Goal: Task Accomplishment & Management: Use online tool/utility

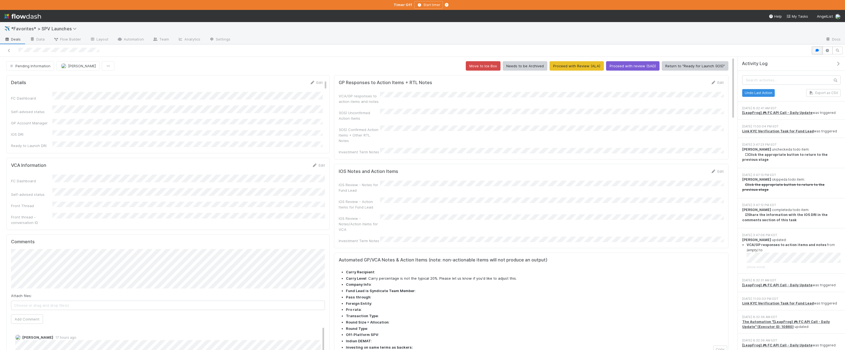
click at [465, 53] on button "button" at bounding box center [817, 51] width 10 height 8
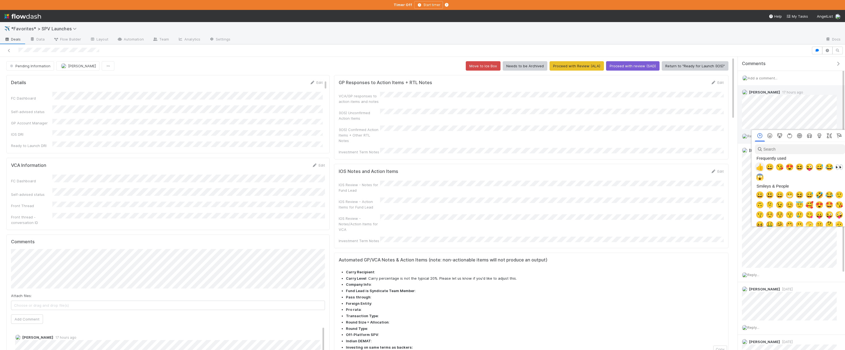
drag, startPoint x: 761, startPoint y: 166, endPoint x: 789, endPoint y: 131, distance: 44.7
click at [465, 166] on span "👍" at bounding box center [759, 167] width 8 height 8
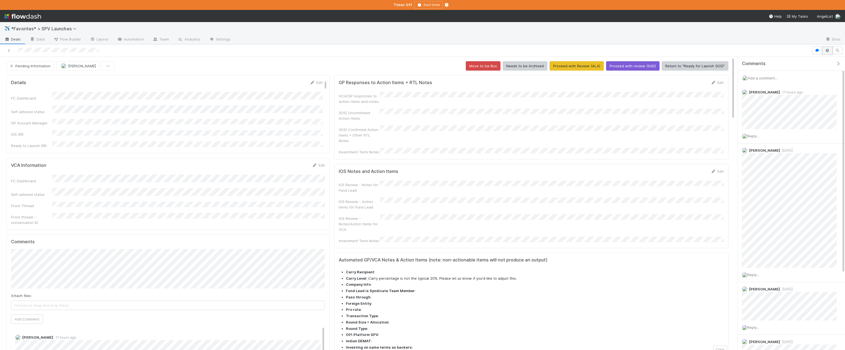
click at [465, 49] on icon "button" at bounding box center [827, 50] width 6 height 3
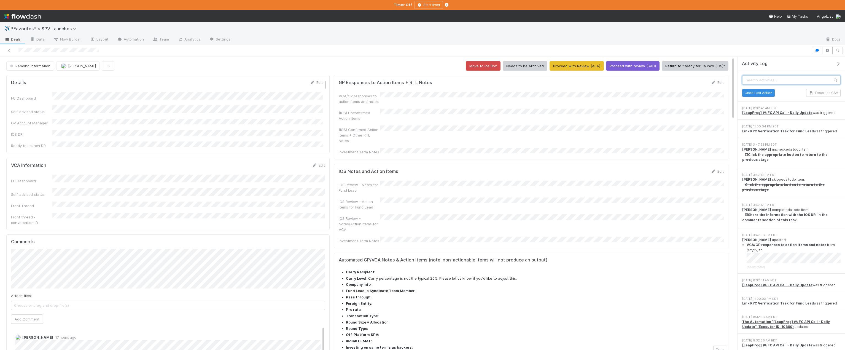
click at [465, 82] on input "text" at bounding box center [791, 79] width 98 height 9
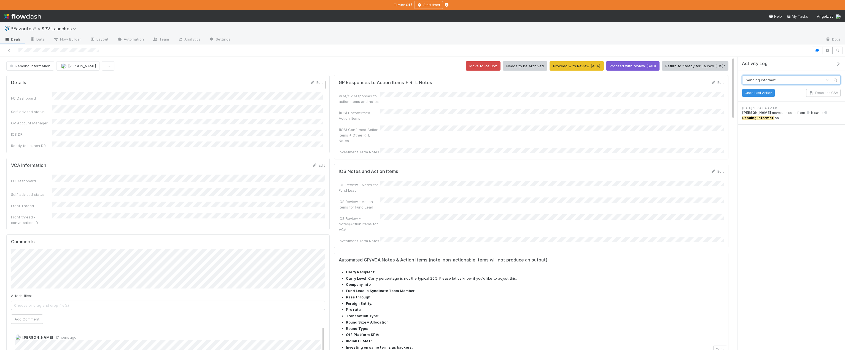
type input "pending informati"
drag, startPoint x: 601, startPoint y: 88, endPoint x: 498, endPoint y: 85, distance: 103.1
click at [465, 88] on form "GP Responses to Action Items + RTL Notes Edit VCA/GP responses to action items …" at bounding box center [531, 117] width 385 height 75
click at [465, 65] on button "Proceed with Review (ALA)" at bounding box center [576, 65] width 54 height 9
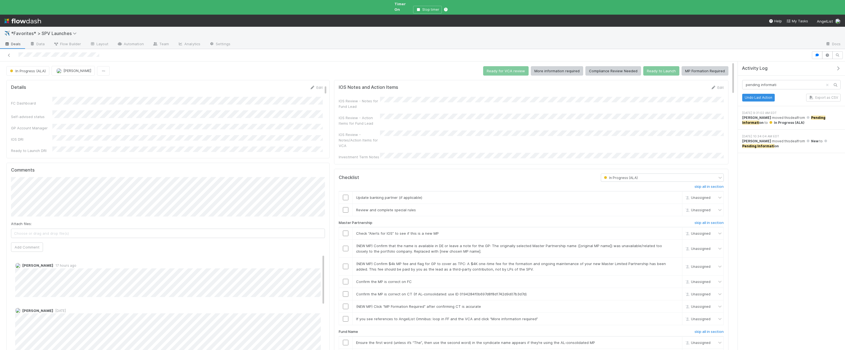
click at [465, 83] on icon "Clear search" at bounding box center [827, 85] width 6 height 4
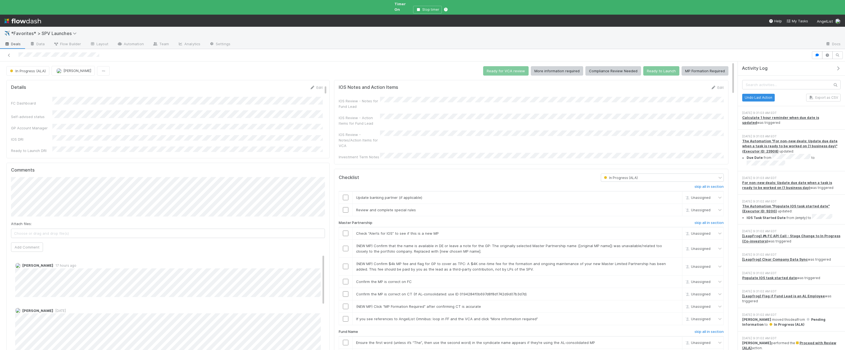
click at [465, 51] on div at bounding box center [405, 55] width 807 height 8
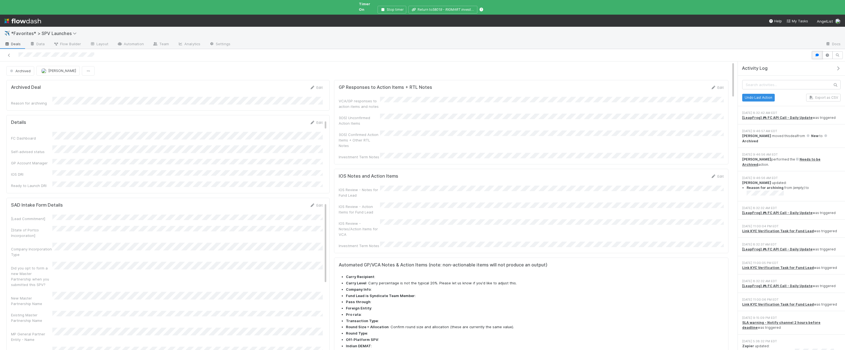
click at [465, 53] on icon "button" at bounding box center [817, 54] width 6 height 3
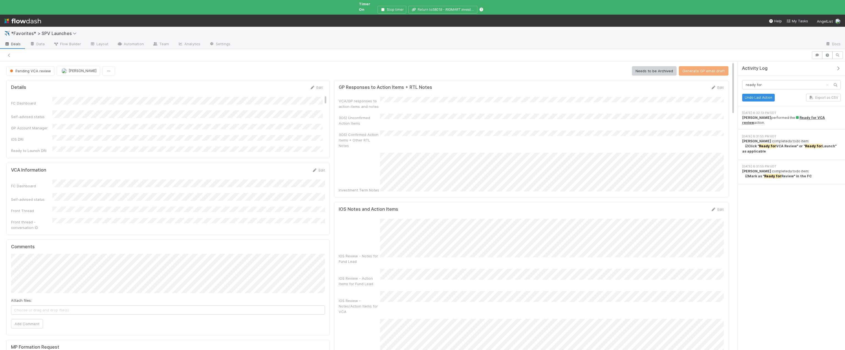
scroll to position [130, 0]
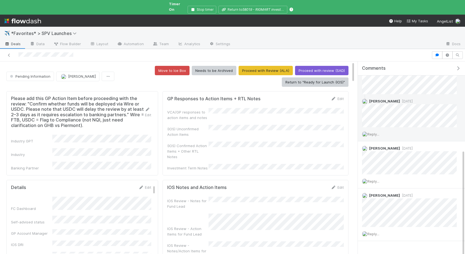
scroll to position [160, 0]
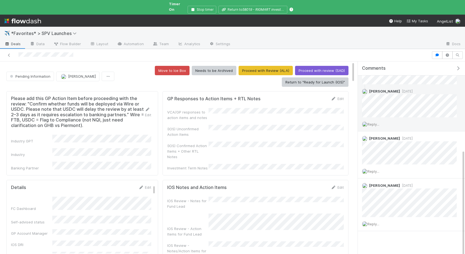
click at [376, 122] on span "Reply..." at bounding box center [373, 124] width 12 height 4
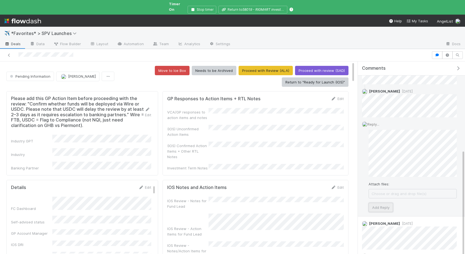
click at [383, 206] on button "Add Reply" at bounding box center [381, 207] width 25 height 9
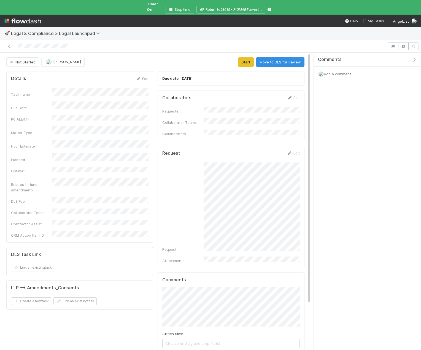
click at [333, 72] on span "Add a comment..." at bounding box center [339, 74] width 30 height 4
click at [329, 154] on button "Add Comment" at bounding box center [339, 158] width 32 height 9
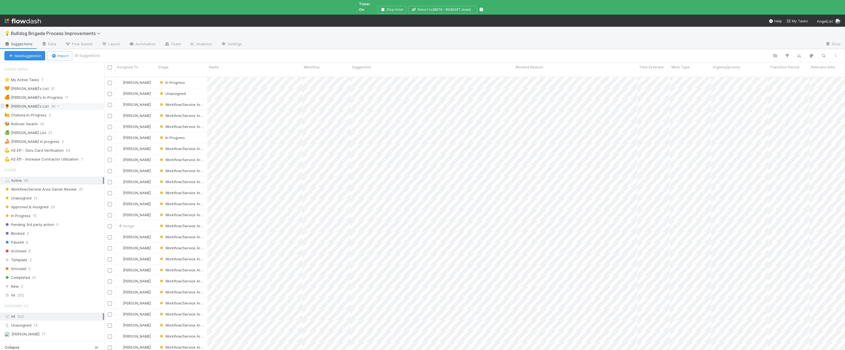
scroll to position [282, 740]
click at [70, 120] on div "🐝 Rollover Swarm 35" at bounding box center [54, 123] width 100 height 7
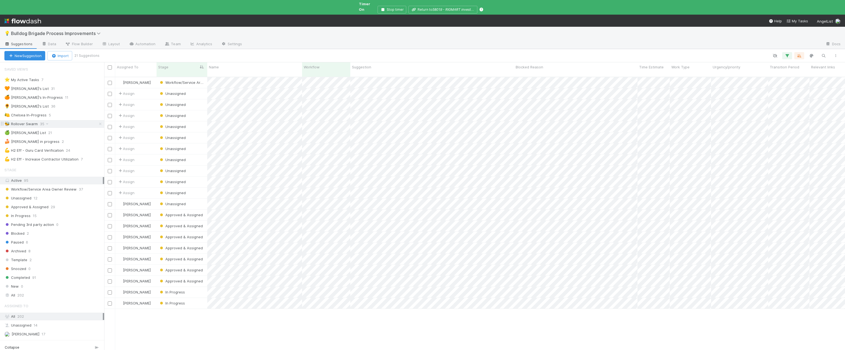
scroll to position [282, 740]
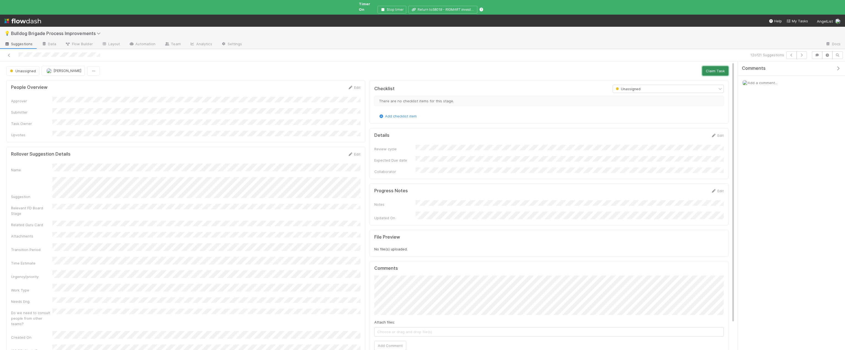
click at [704, 66] on button "Claim Task" at bounding box center [715, 70] width 26 height 9
click at [653, 66] on button "Start" at bounding box center [658, 70] width 16 height 9
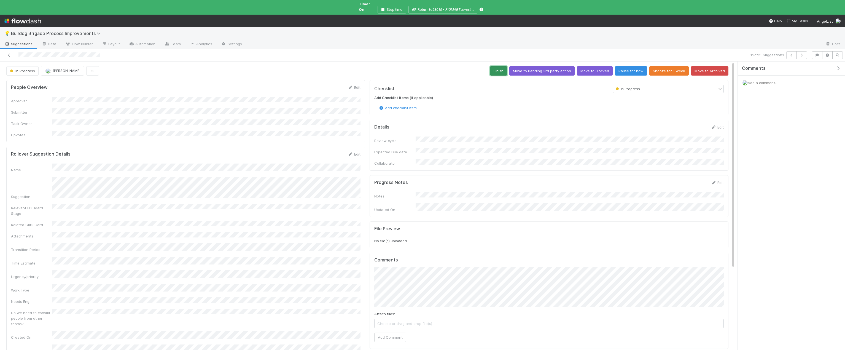
click at [504, 68] on button "Finish" at bounding box center [498, 70] width 17 height 9
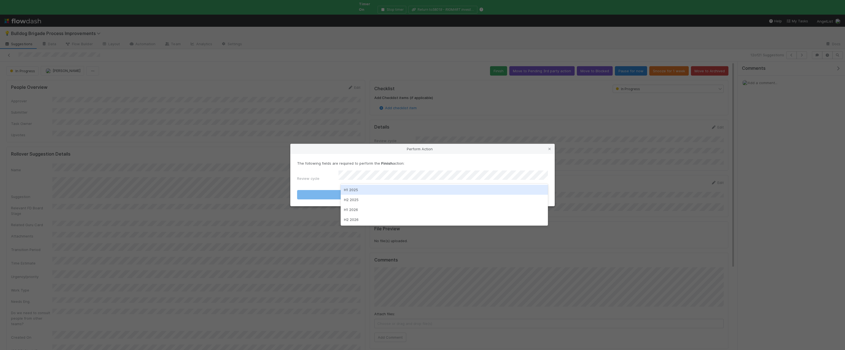
click at [353, 190] on div "H1 2025" at bounding box center [443, 190] width 207 height 10
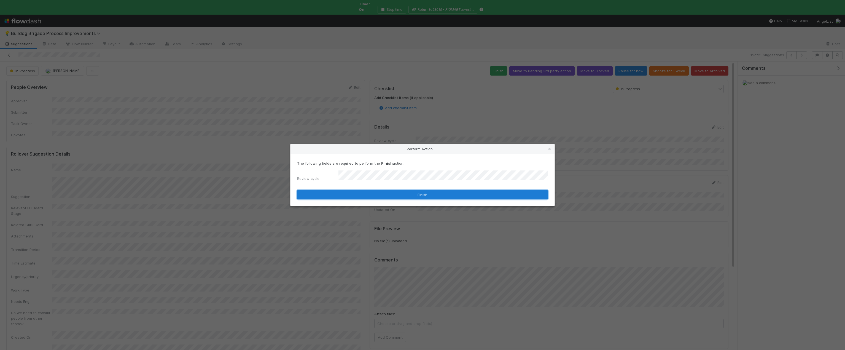
click at [353, 190] on button "Finish" at bounding box center [422, 194] width 251 height 9
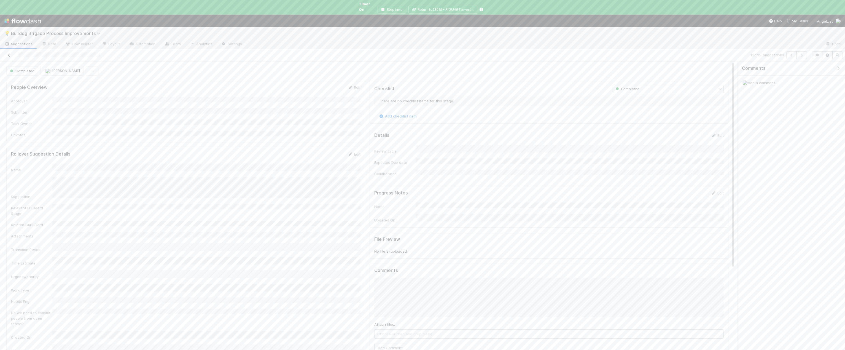
click at [10, 53] on icon at bounding box center [9, 55] width 6 height 4
click at [413, 298] on div at bounding box center [422, 175] width 845 height 350
click at [364, 295] on div "Hanin Almoallim Workflow/Service Area Owner Review 8/19/25, 1:26:06 PM 8/20/25,…" at bounding box center [474, 218] width 740 height 282
click at [38, 77] on div "⭐ My Active Tasks" at bounding box center [21, 79] width 35 height 7
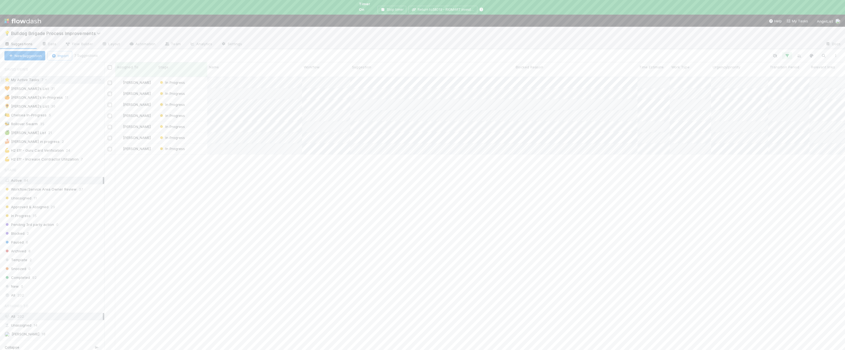
scroll to position [282, 740]
click at [788, 53] on icon "button" at bounding box center [787, 55] width 6 height 5
click at [306, 184] on div "4 filters Reset Filters If Task Owner has any of Suzi Kang and Stage is In Prog…" at bounding box center [422, 175] width 845 height 350
click at [49, 85] on div "🧡 Suzi's List 31" at bounding box center [54, 88] width 100 height 7
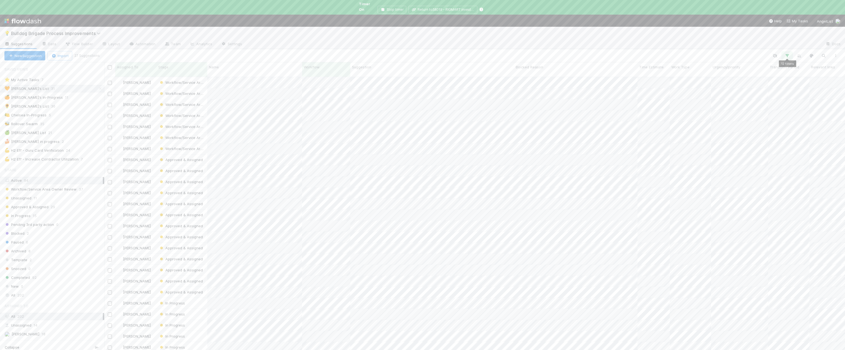
click at [783, 52] on button "button" at bounding box center [787, 55] width 10 height 7
click at [784, 49] on div "12 filters Reset Filters If Workflow has any of SPV Launch and Stage is active …" at bounding box center [422, 175] width 845 height 350
click at [78, 76] on div "⭐ My Active Tasks 7" at bounding box center [54, 79] width 100 height 7
click at [784, 53] on icon "button" at bounding box center [787, 55] width 6 height 5
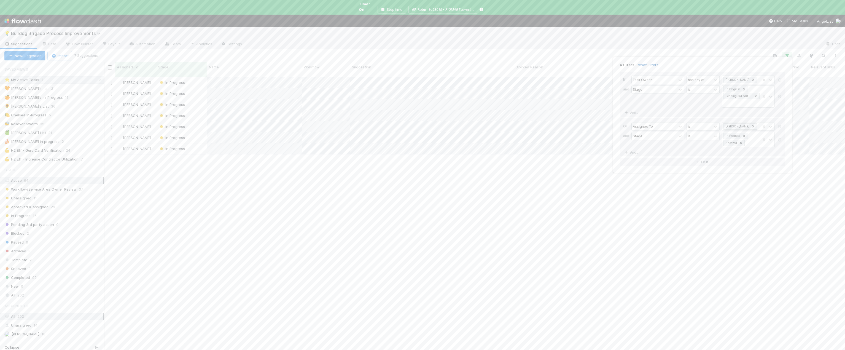
click at [651, 66] on link "Reset Filters" at bounding box center [647, 65] width 22 height 5
click at [638, 51] on div "Add Filter" at bounding box center [422, 175] width 845 height 350
click at [72, 74] on div "Add Filter" at bounding box center [422, 175] width 845 height 350
click at [68, 76] on div "⭐ My Active Tasks 7" at bounding box center [54, 79] width 100 height 7
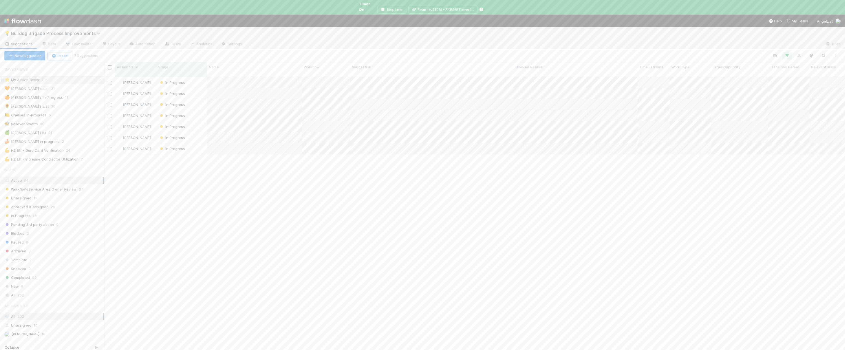
scroll to position [282, 740]
click at [784, 53] on icon "button" at bounding box center [787, 55] width 6 height 5
click at [751, 79] on icon at bounding box center [753, 80] width 4 height 4
click at [738, 92] on div "[PERSON_NAME]" at bounding box center [747, 91] width 53 height 9
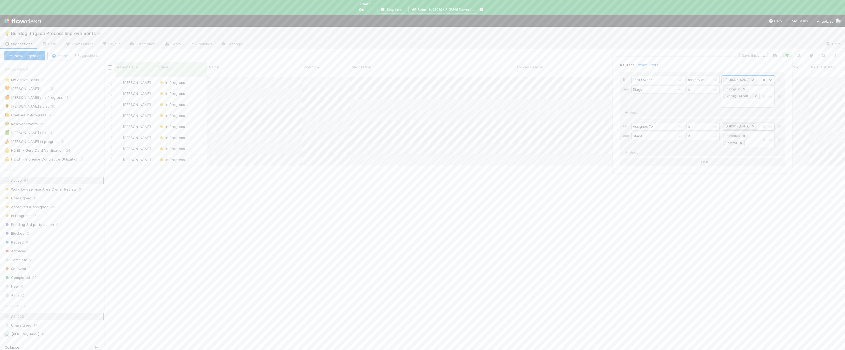
click at [751, 125] on icon at bounding box center [753, 126] width 4 height 4
drag, startPoint x: 742, startPoint y: 139, endPoint x: 776, endPoint y: 129, distance: 35.8
click at [742, 139] on div "[PERSON_NAME]" at bounding box center [747, 138] width 53 height 9
click at [778, 96] on icon at bounding box center [780, 96] width 6 height 3
click at [778, 116] on icon at bounding box center [780, 116] width 6 height 3
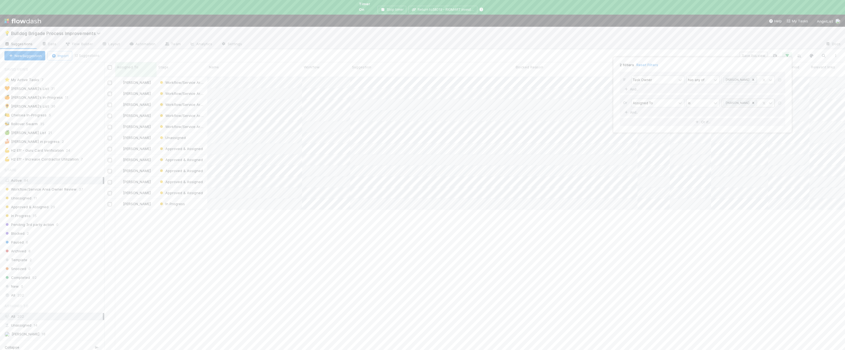
click at [644, 49] on div "2 filters Reset Filters If Task Owner has any of Alix Hashagen And.. Or Assigne…" at bounding box center [422, 175] width 845 height 350
click at [640, 51] on div "2 filters Reset Filters If Task Owner has any of Alix Hashagen And.. Or Assigne…" at bounding box center [422, 175] width 845 height 350
click at [764, 52] on button "Save this view" at bounding box center [753, 56] width 28 height 8
click at [613, 96] on link "📣" at bounding box center [610, 95] width 13 height 11
type input "fruit"
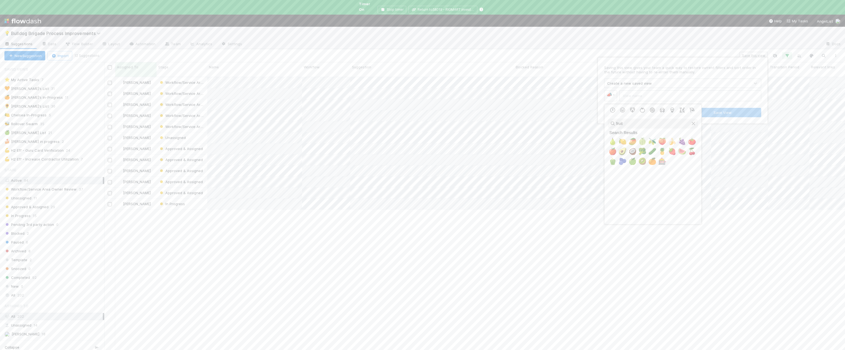
click at [623, 149] on span "🥑" at bounding box center [622, 151] width 8 height 8
click at [632, 98] on input "text" at bounding box center [690, 95] width 142 height 11
type input "Alix's list"
click at [700, 114] on button "Save View" at bounding box center [721, 112] width 77 height 9
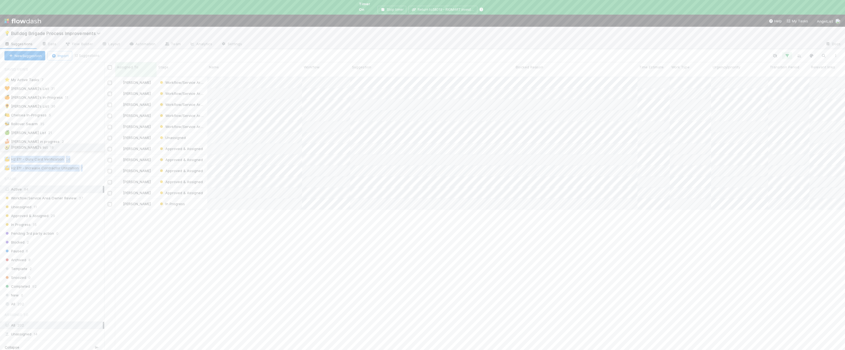
drag, startPoint x: 2, startPoint y: 161, endPoint x: 3, endPoint y: 145, distance: 15.7
click at [3, 145] on div "⭐ My Active Tasks 7 🧡 Suzi's List 31 🍊 Suzi's In-Progress 11 🌻 Chelsea's List 3…" at bounding box center [52, 124] width 104 height 96
click at [171, 221] on div "Alix Hashagen Workflow/Service Area Owner Review 7/18/25, 4:34:21 PM 8/6/25, 4:…" at bounding box center [474, 218] width 740 height 282
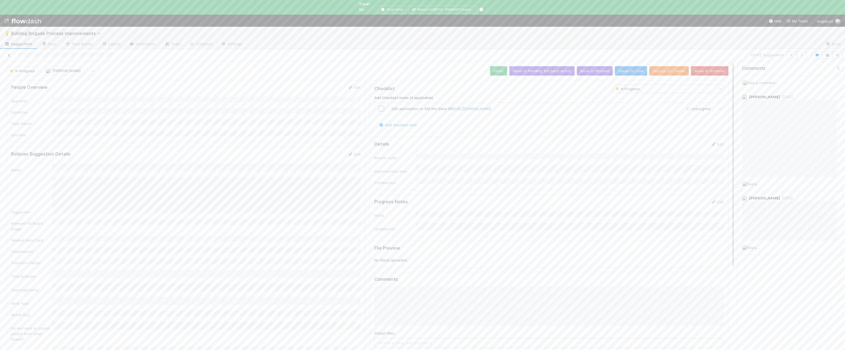
click at [10, 53] on icon at bounding box center [9, 55] width 6 height 4
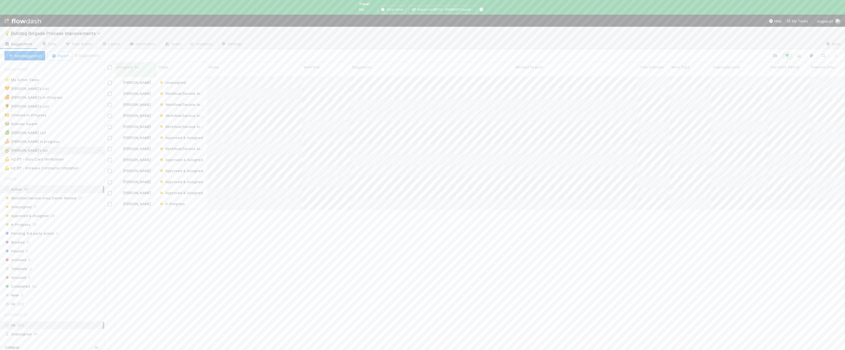
scroll to position [282, 740]
click at [51, 103] on div "🌻 Chelsea's List 36" at bounding box center [54, 106] width 100 height 7
click at [58, 112] on div "🍋 Chelsea In-Progress 5" at bounding box center [54, 115] width 100 height 7
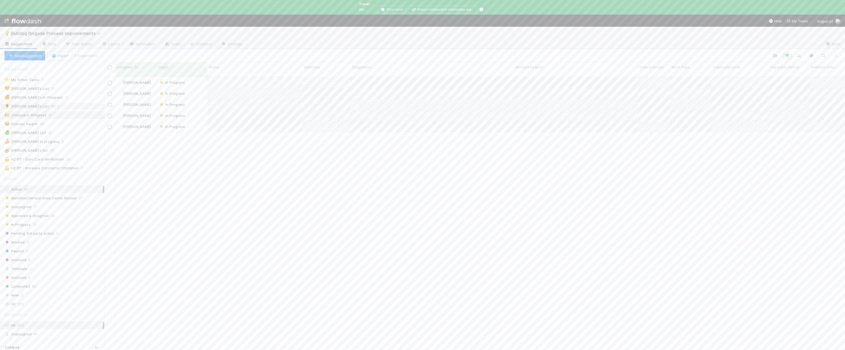
click at [59, 103] on div "🌻 Chelsea's List 36" at bounding box center [54, 106] width 100 height 7
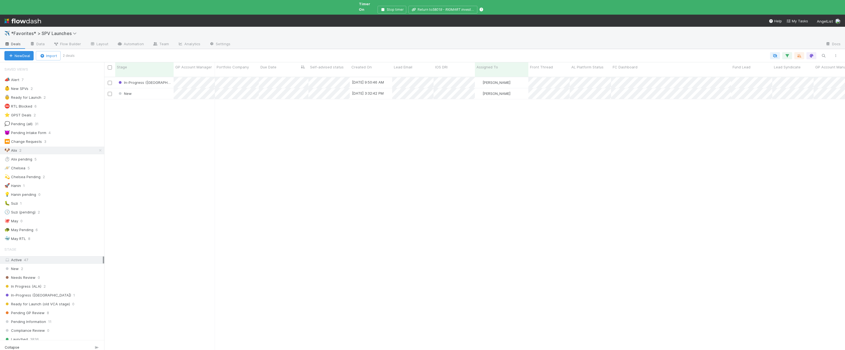
scroll to position [282, 740]
click at [32, 31] on span "*Favorites* > SPV Launches" at bounding box center [45, 34] width 68 height 6
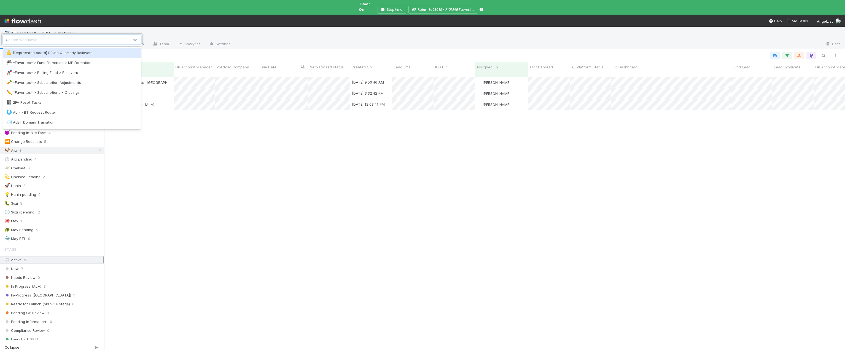
type input "opt"
click at [64, 50] on div "🐋 Opt Out Email Workflow" at bounding box center [71, 53] width 131 height 6
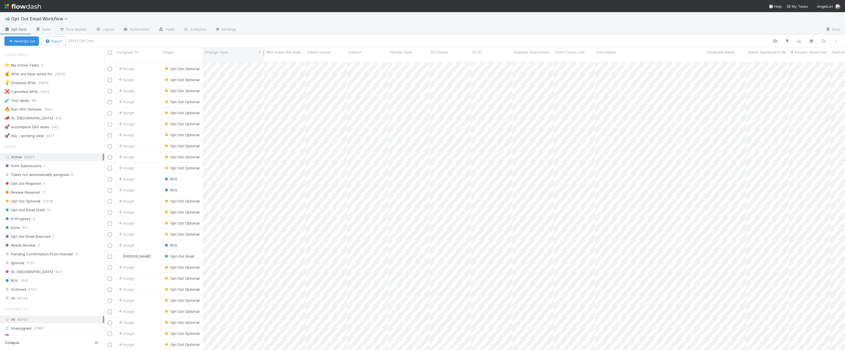
scroll to position [1244, 0]
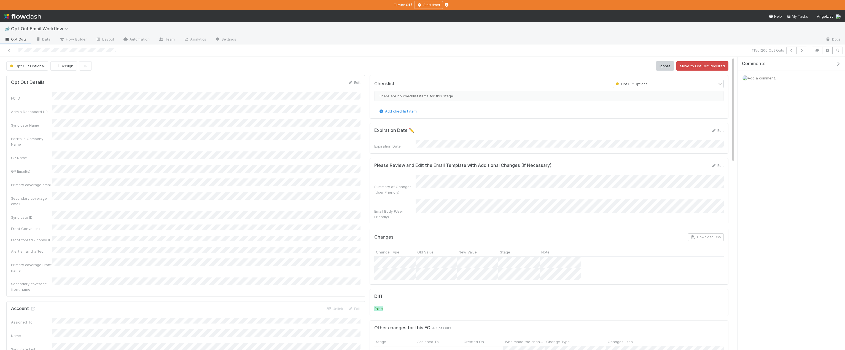
click at [19, 41] on span "Opt Outs" at bounding box center [15, 39] width 22 height 6
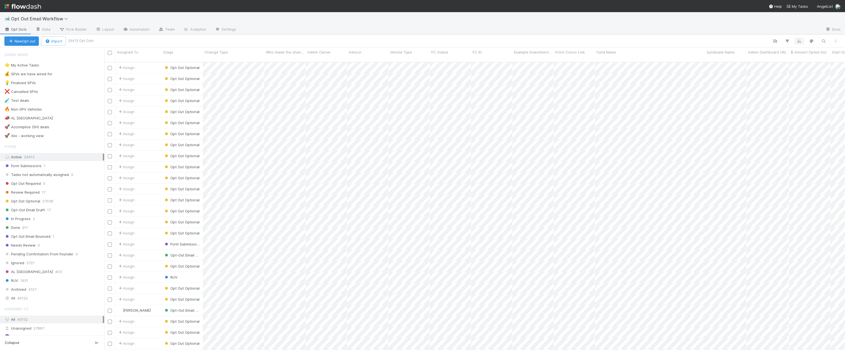
scroll to position [292, 740]
click at [788, 43] on icon "button" at bounding box center [787, 41] width 6 height 5
click at [661, 56] on button "Add Filter" at bounding box center [702, 58] width 165 height 8
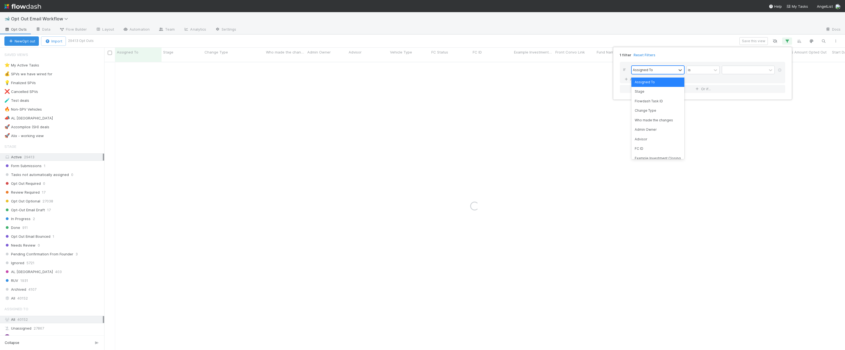
click at [644, 67] on div "Assigned To" at bounding box center [642, 69] width 20 height 5
type input "change"
click at [653, 79] on div "Change Type" at bounding box center [657, 81] width 53 height 9
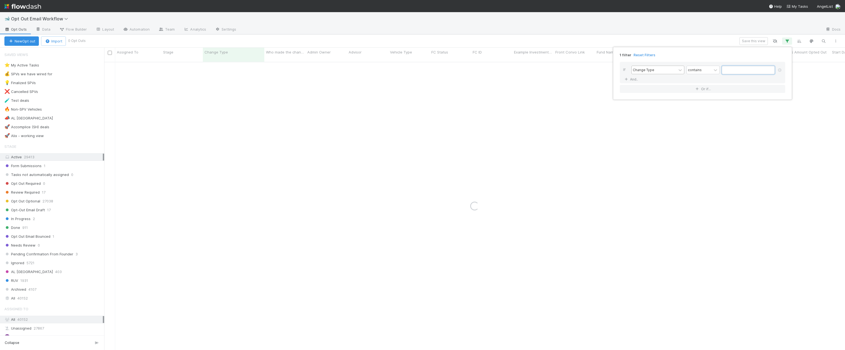
click at [732, 70] on input "text" at bounding box center [747, 70] width 53 height 8
paste input "Down Or Bridge Round"
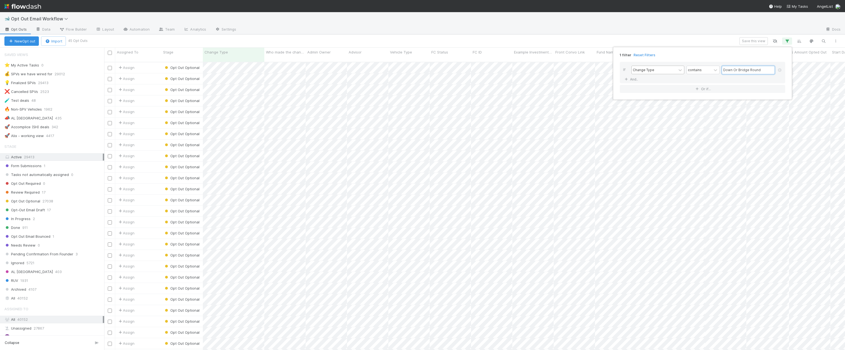
type input "Down Or Bridge Round"
click at [267, 77] on div "1 filter Reset Filters If Change Type contains Down Or Bridge Round And.. Or if…" at bounding box center [422, 175] width 845 height 350
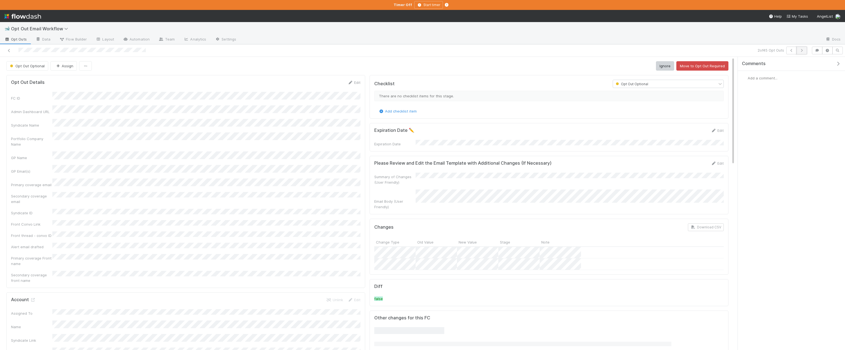
click at [803, 50] on icon "button" at bounding box center [802, 50] width 6 height 3
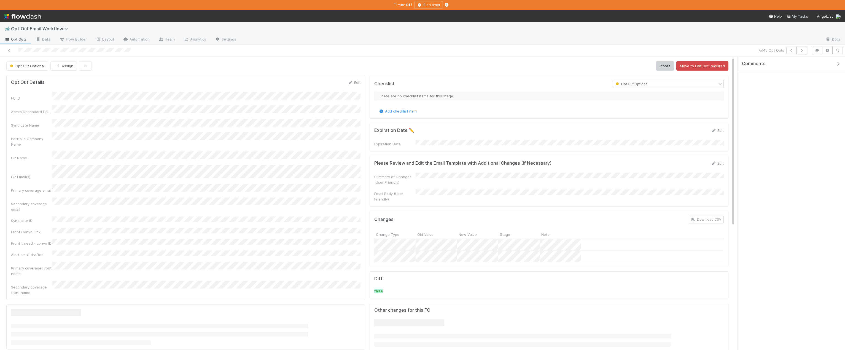
click at [803, 50] on icon "button" at bounding box center [802, 50] width 6 height 3
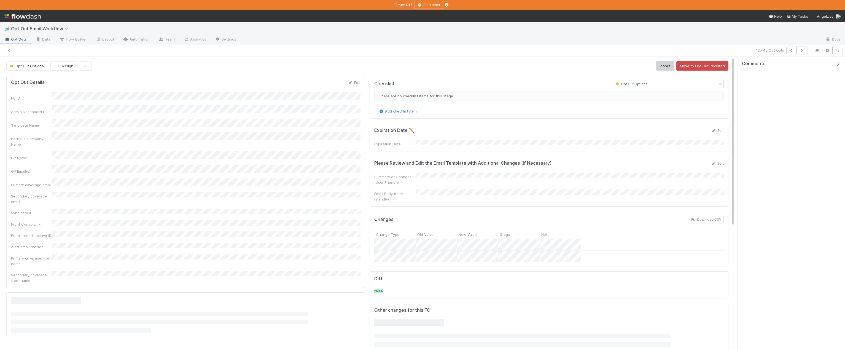
click at [803, 50] on icon "button" at bounding box center [802, 50] width 6 height 3
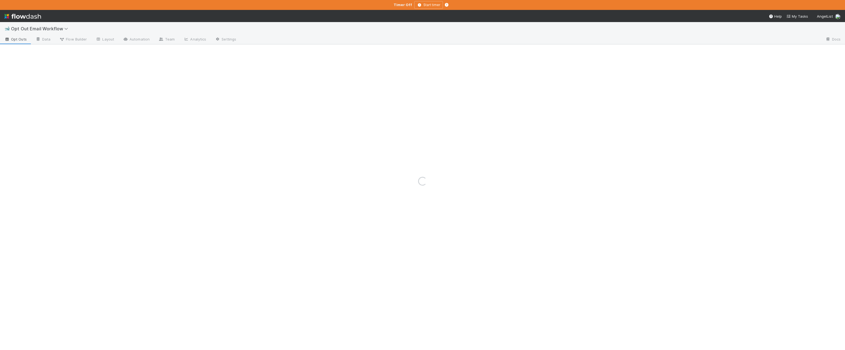
click at [803, 50] on div "Loading..." at bounding box center [422, 180] width 845 height 337
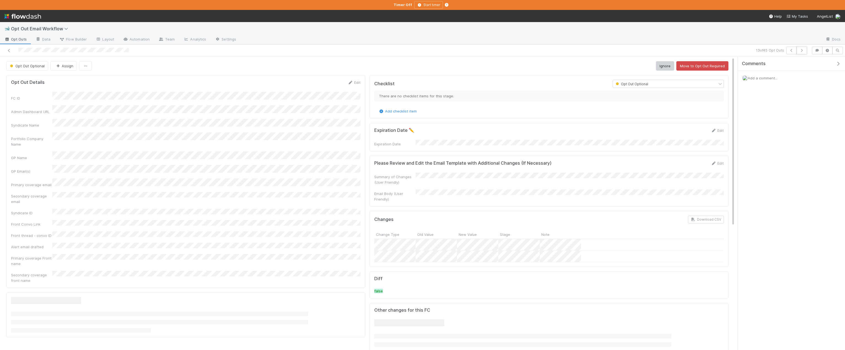
click at [803, 50] on icon "button" at bounding box center [802, 50] width 6 height 3
